Goal: Task Accomplishment & Management: Complete application form

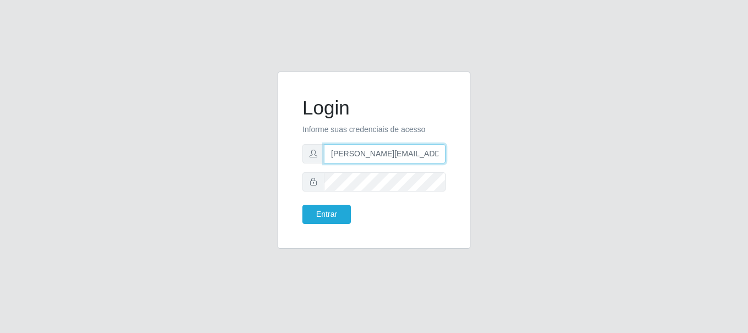
type input "[PERSON_NAME][EMAIL_ADDRESS][PERSON_NAME][DOMAIN_NAME]"
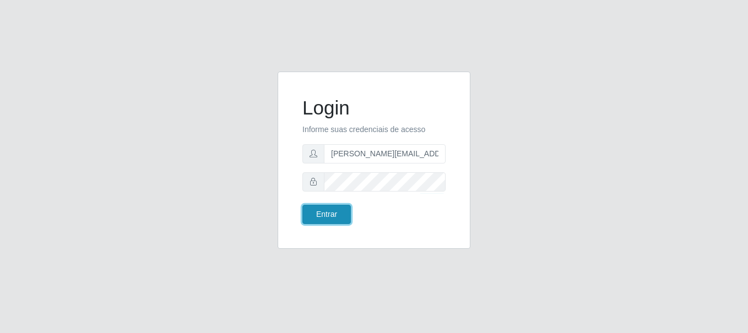
click at [326, 214] on button "Entrar" at bounding box center [326, 214] width 48 height 19
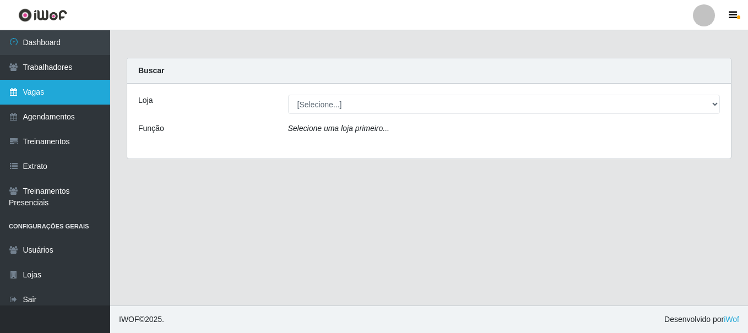
click at [55, 92] on link "Vagas" at bounding box center [55, 92] width 110 height 25
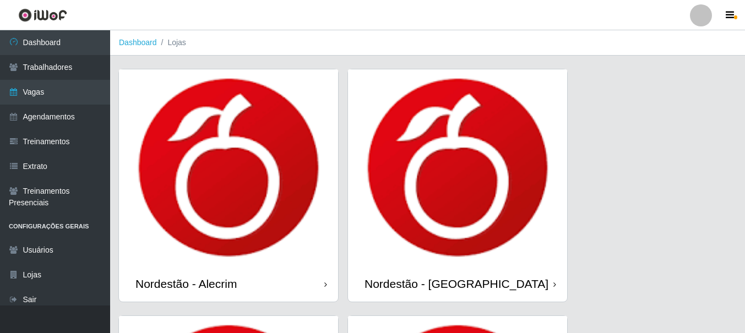
click at [325, 285] on icon at bounding box center [325, 285] width 3 height 8
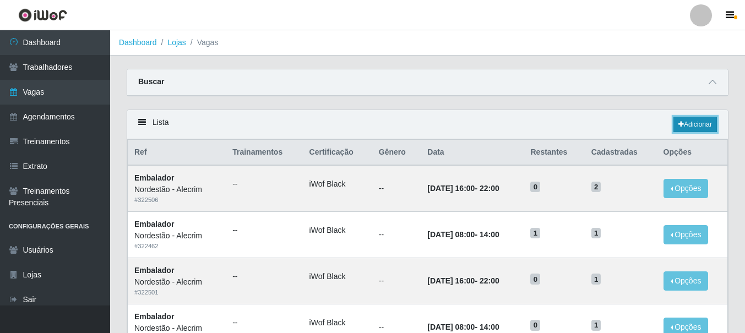
click at [694, 125] on link "Adicionar" at bounding box center [696, 124] width 44 height 15
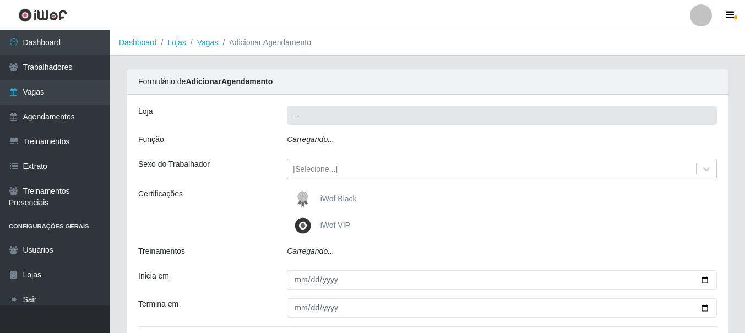
type input "Nordestão - Alecrim"
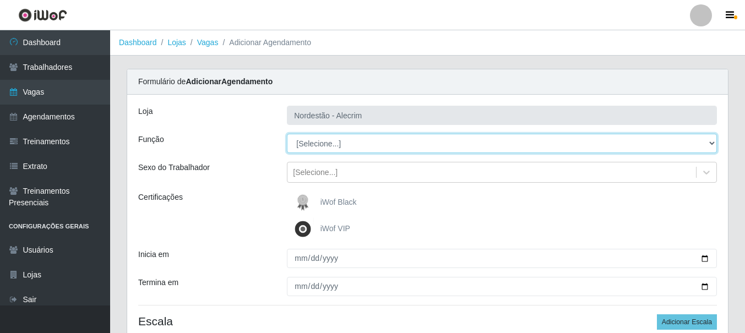
select select "1"
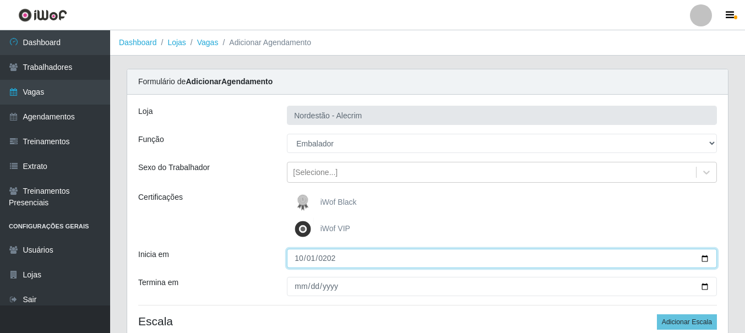
type input "[DATE]"
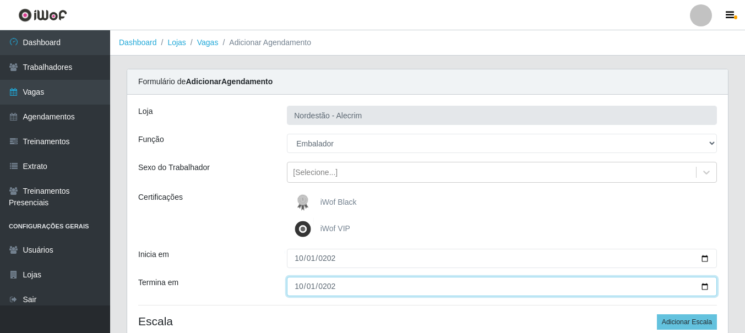
type input "[DATE]"
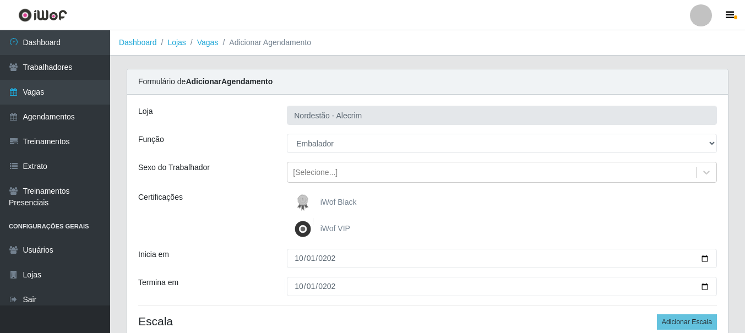
click at [502, 203] on div "iWof Black" at bounding box center [502, 203] width 430 height 22
click at [688, 322] on button "Adicionar Escala" at bounding box center [687, 321] width 60 height 15
select select "3"
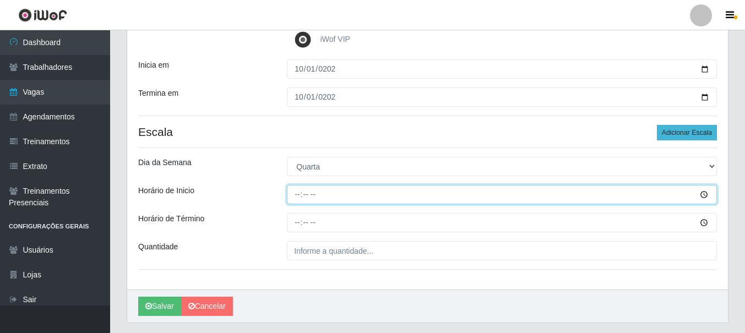
type input "08:00"
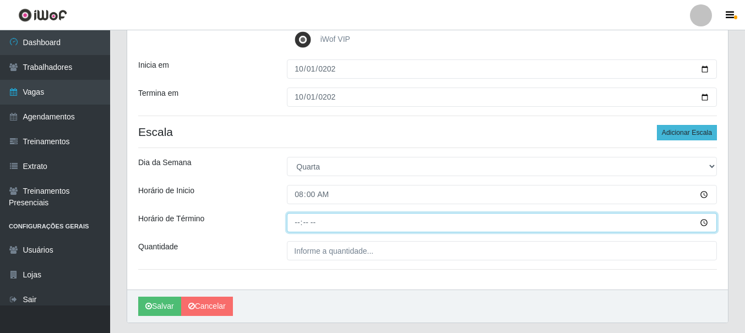
type input "14:00"
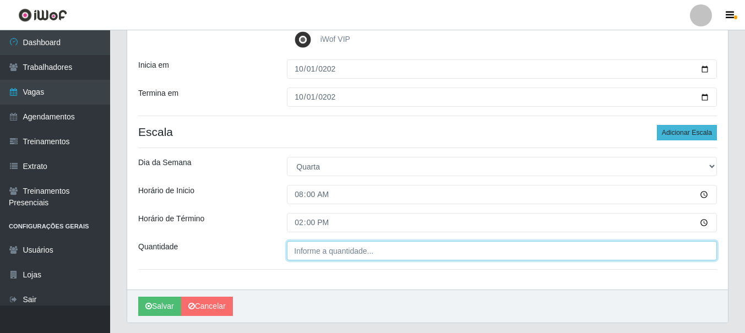
type input "___"
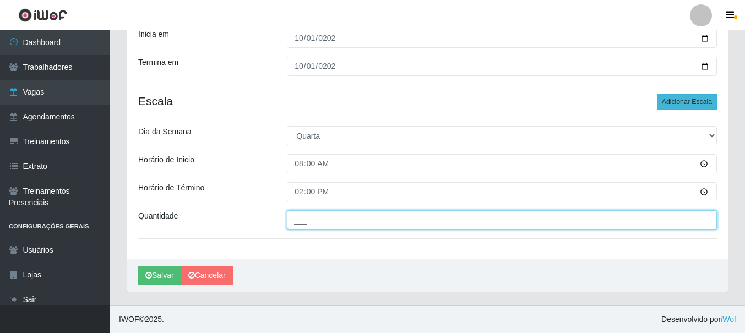
type input "1"
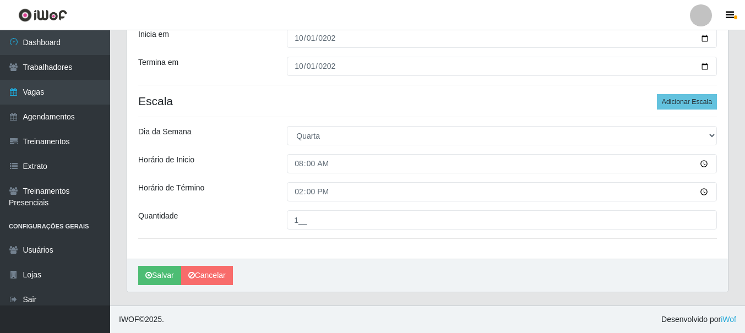
click at [502, 220] on input "1__" at bounding box center [502, 219] width 430 height 19
type input "1__"
click at [688, 102] on button "Adicionar Escala" at bounding box center [687, 101] width 60 height 15
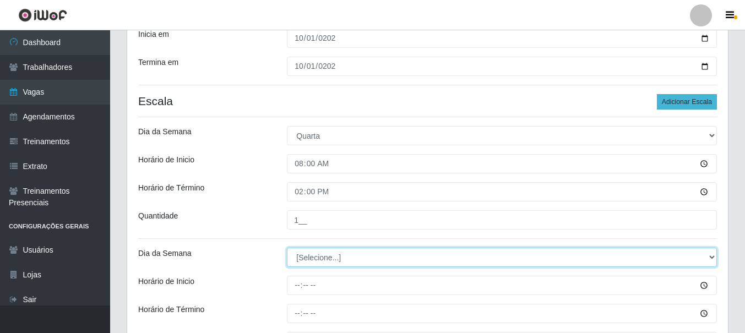
select select "3"
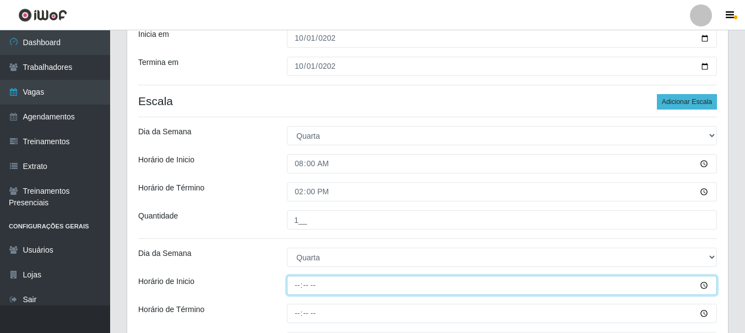
type input "16:00"
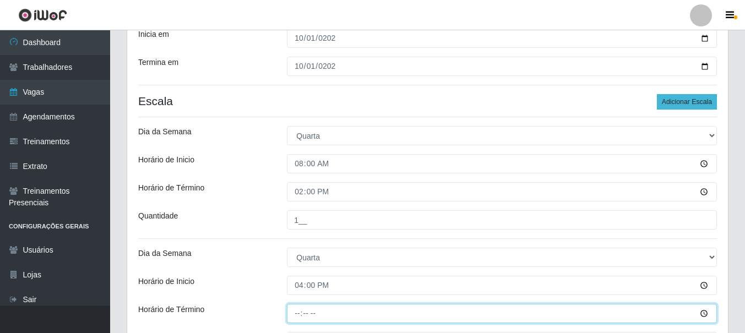
type input "22:00"
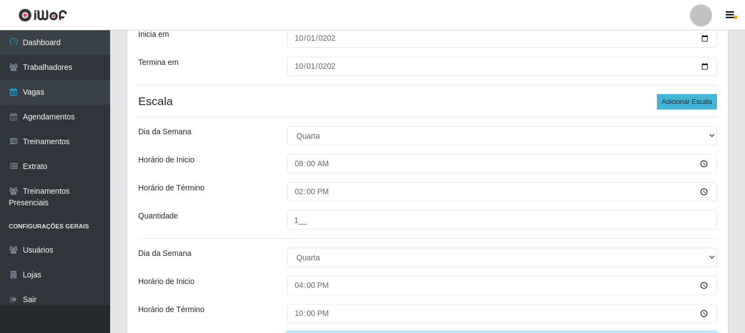
type input "___"
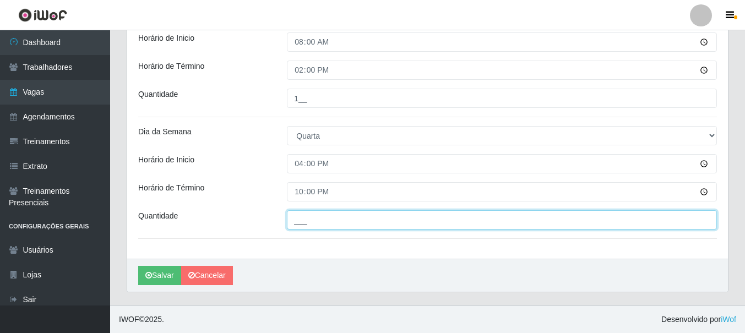
type input "1"
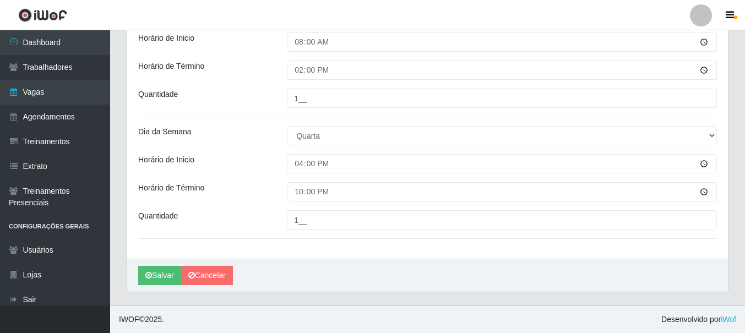
click at [502, 220] on input "1__" at bounding box center [502, 219] width 430 height 19
type input "1__"
click at [160, 275] on button "Salvar" at bounding box center [159, 275] width 43 height 19
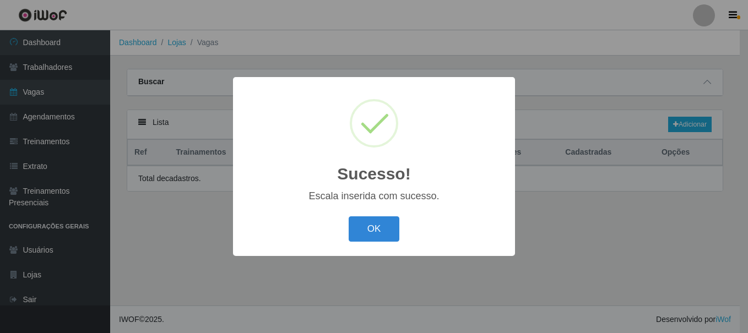
click at [374, 230] on button "OK" at bounding box center [374, 229] width 51 height 26
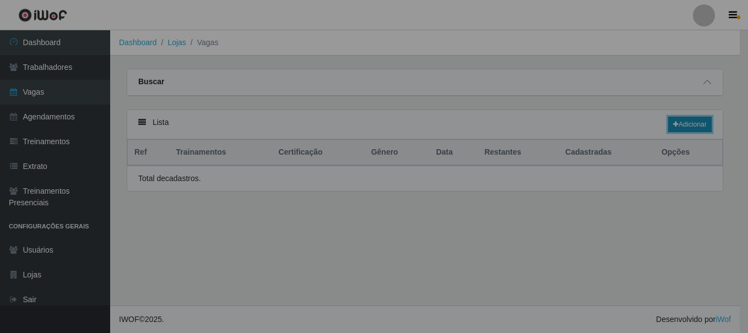
click at [694, 125] on link "Adicionar" at bounding box center [690, 124] width 44 height 15
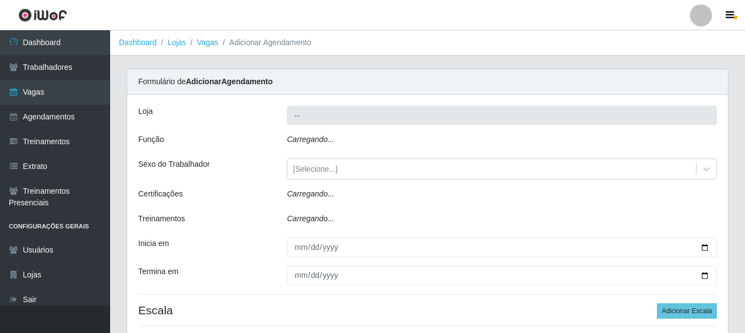
type input "Nordestão - Alecrim"
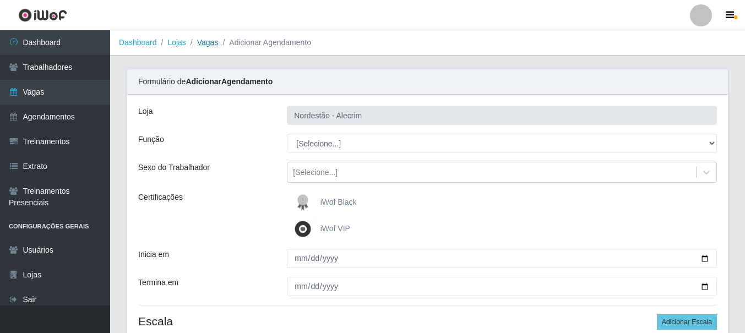
click at [207, 41] on link "Vagas" at bounding box center [207, 42] width 21 height 9
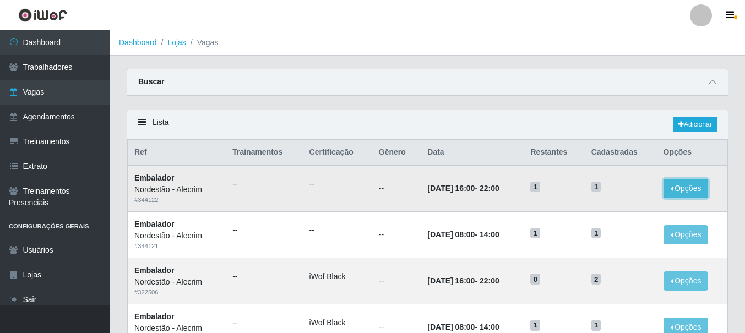
click at [697, 183] on button "Opções" at bounding box center [686, 188] width 45 height 19
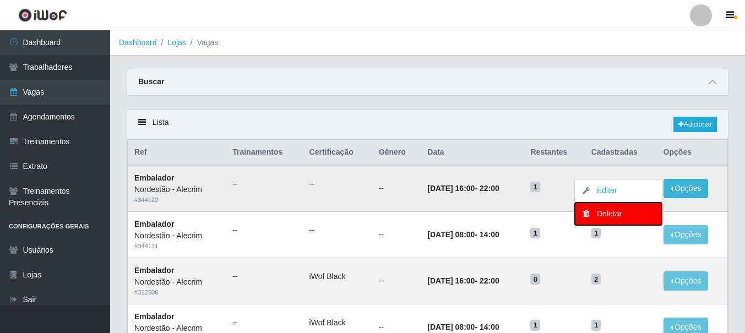
click at [620, 214] on div "Deletar" at bounding box center [618, 214] width 65 height 12
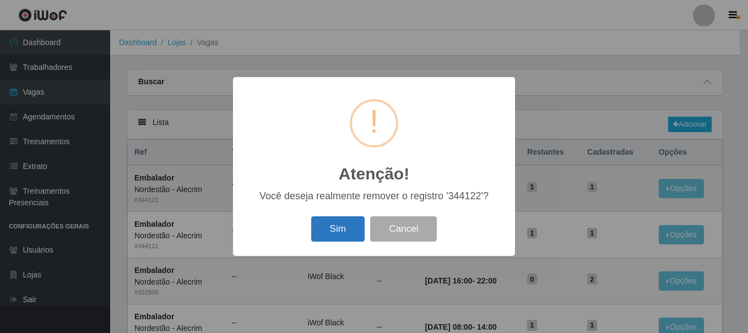
click at [339, 229] on button "Sim" at bounding box center [337, 229] width 53 height 26
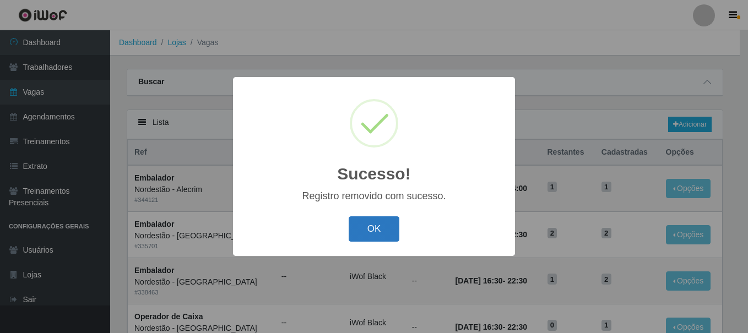
click at [370, 226] on button "OK" at bounding box center [374, 229] width 51 height 26
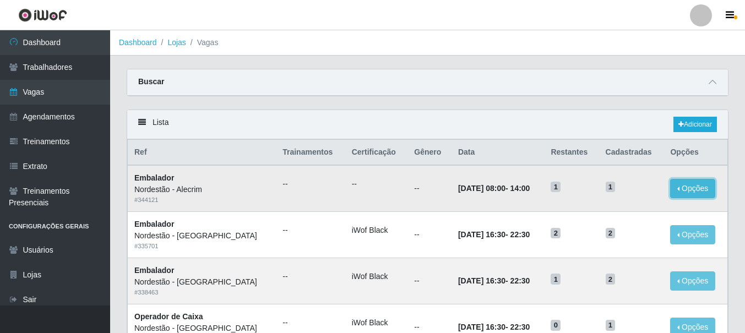
click at [675, 188] on button "Opções" at bounding box center [692, 188] width 45 height 19
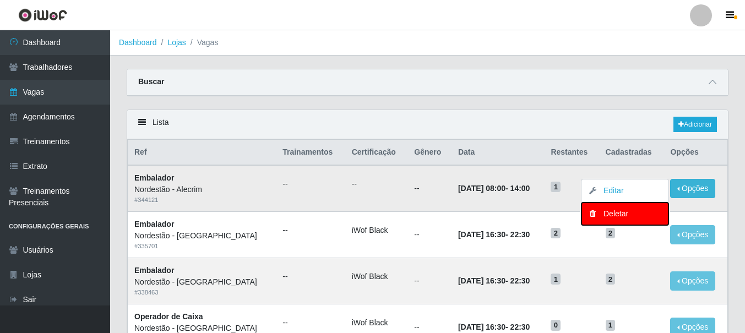
click at [608, 215] on div "Deletar" at bounding box center [625, 214] width 65 height 12
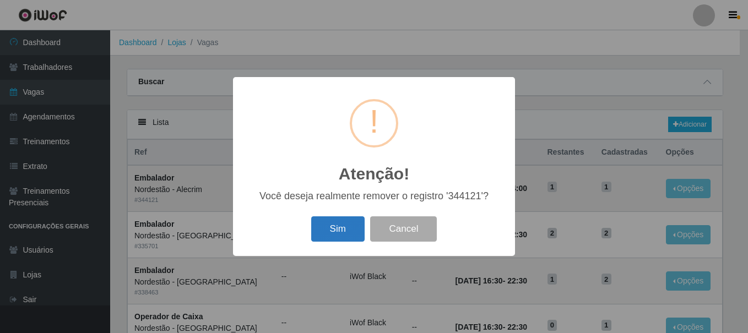
click at [343, 234] on button "Sim" at bounding box center [337, 229] width 53 height 26
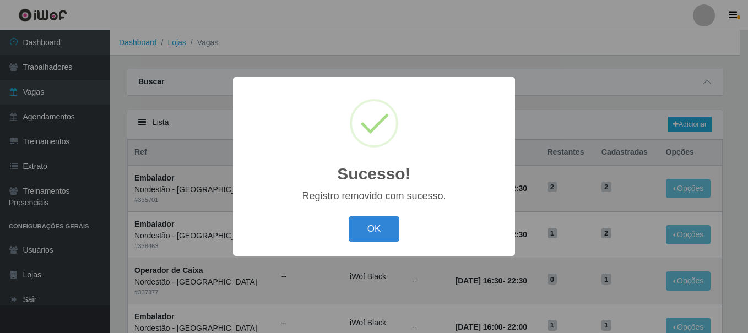
click at [378, 232] on button "OK" at bounding box center [374, 229] width 51 height 26
